Goal: Transaction & Acquisition: Book appointment/travel/reservation

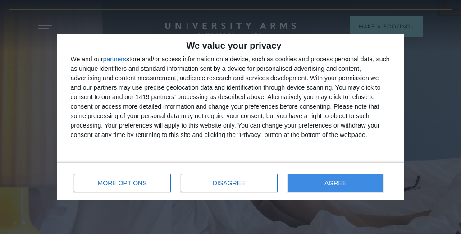
click at [317, 178] on button "AGREE" at bounding box center [335, 183] width 96 height 18
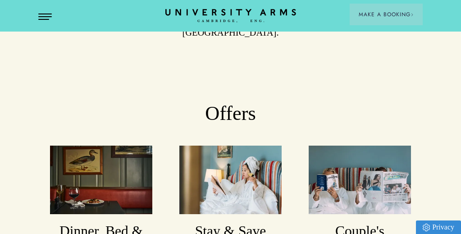
scroll to position [559, 0]
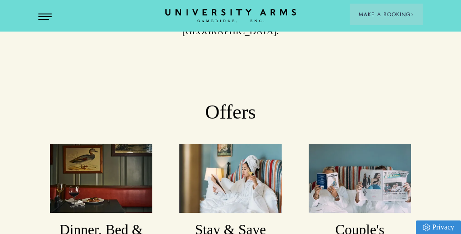
click at [117, 144] on img at bounding box center [101, 178] width 102 height 68
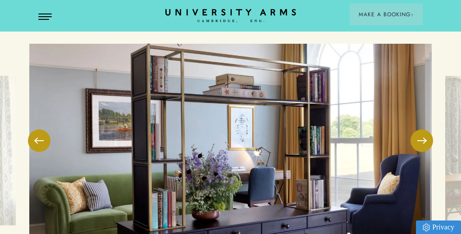
scroll to position [1142, 0]
click at [37, 129] on button at bounding box center [39, 140] width 23 height 23
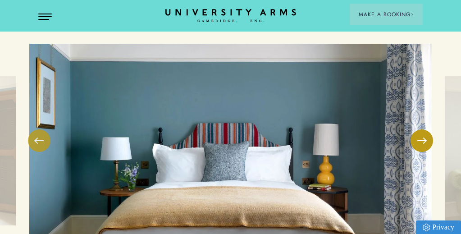
click at [37, 129] on button at bounding box center [39, 140] width 23 height 23
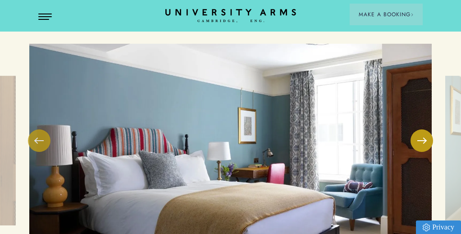
click at [37, 129] on button at bounding box center [39, 140] width 23 height 23
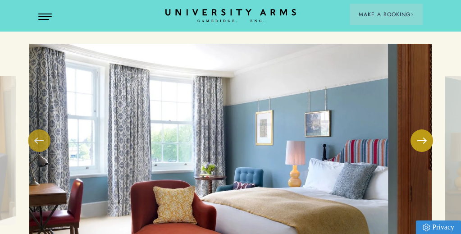
click at [37, 129] on button at bounding box center [39, 140] width 23 height 23
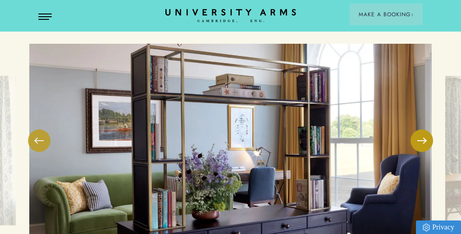
click at [37, 129] on button at bounding box center [39, 140] width 23 height 23
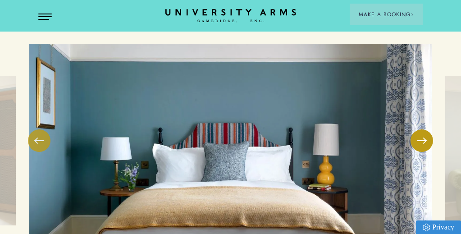
click at [37, 129] on button at bounding box center [39, 140] width 23 height 23
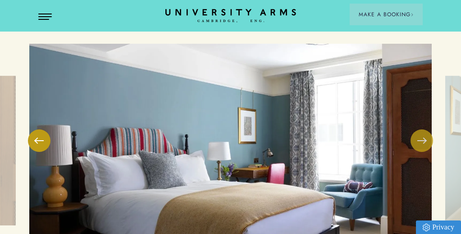
click at [425, 129] on button at bounding box center [421, 140] width 23 height 23
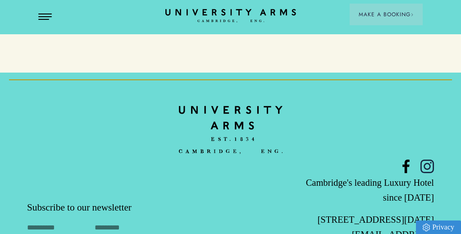
scroll to position [2477, 0]
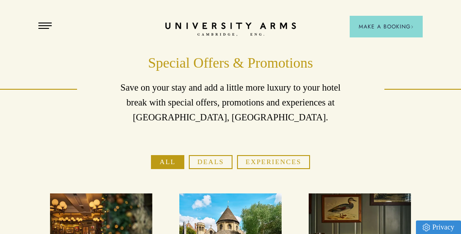
click at [205, 160] on button "Deals" at bounding box center [211, 162] width 44 height 14
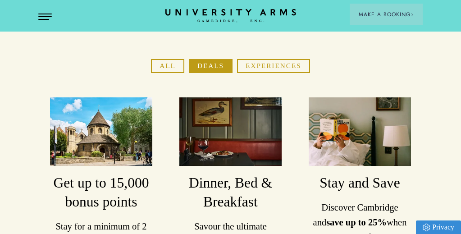
scroll to position [86, 0]
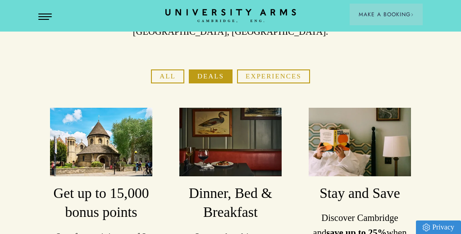
click at [257, 147] on img at bounding box center [230, 142] width 102 height 68
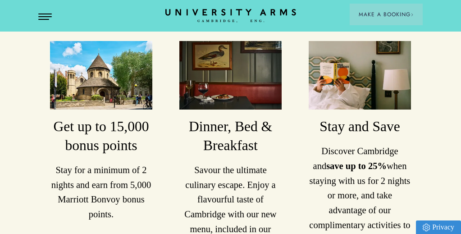
scroll to position [153, 0]
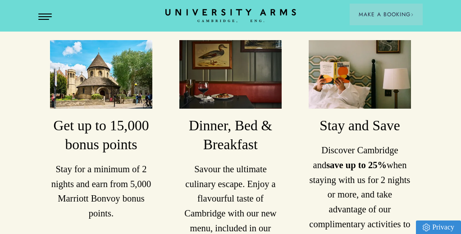
click at [255, 148] on h3 "Dinner, Bed & Breakfast" at bounding box center [230, 135] width 102 height 38
click at [241, 68] on img at bounding box center [230, 74] width 102 height 68
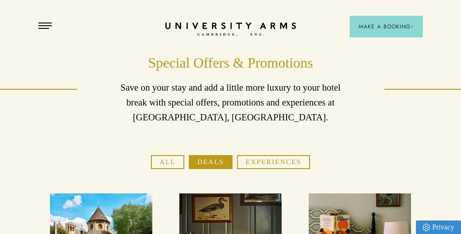
scroll to position [0, 0]
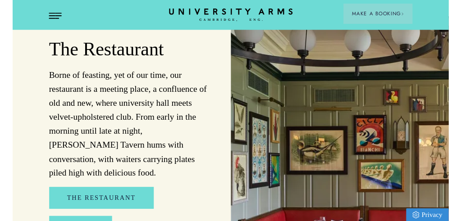
scroll to position [803, 0]
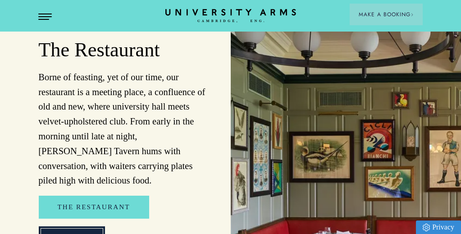
click at [82, 226] on link "Menus" at bounding box center [72, 237] width 66 height 23
